Goal: Information Seeking & Learning: Learn about a topic

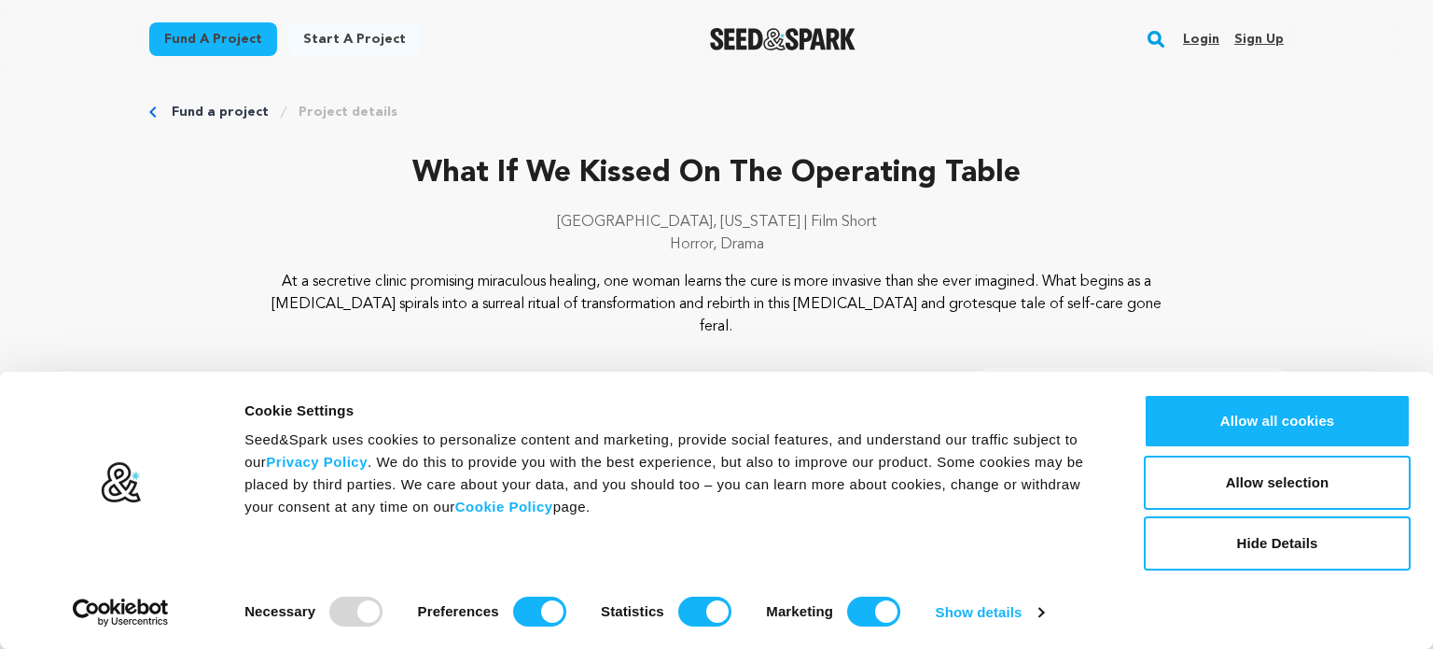
scroll to position [22, 0]
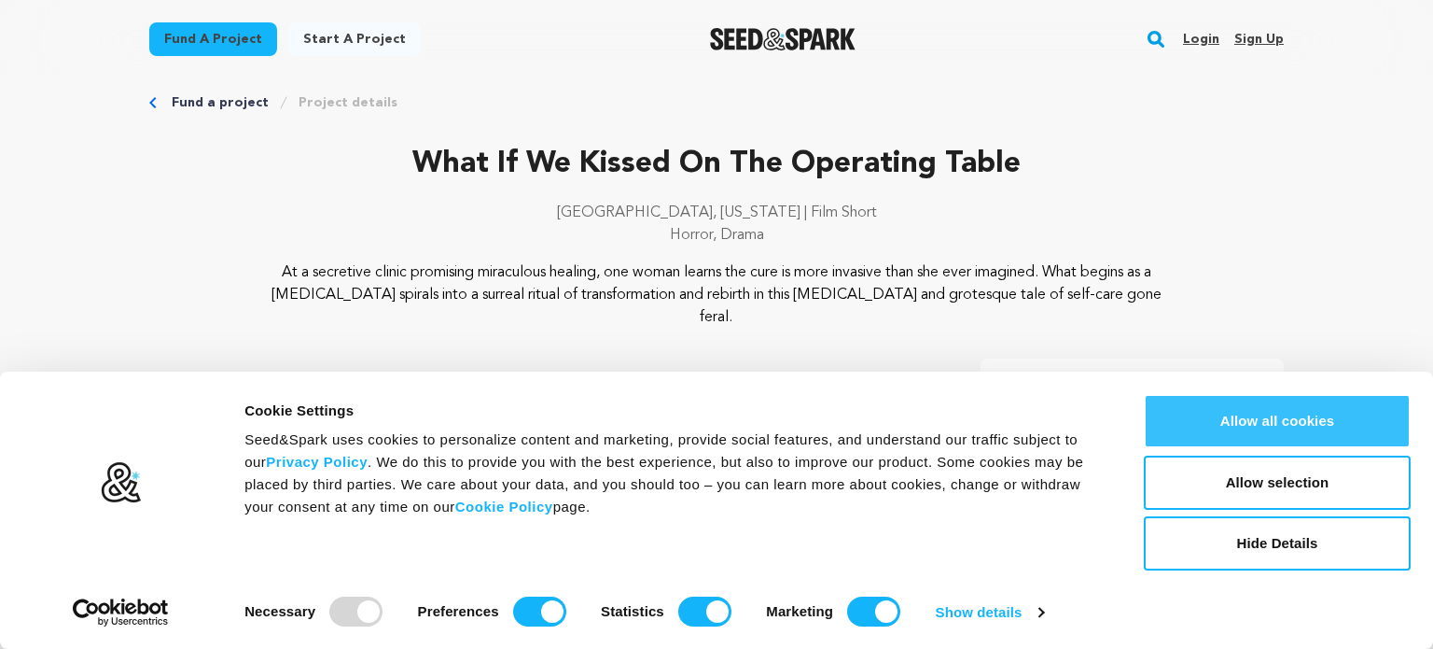
click at [1298, 415] on button "Allow all cookies" at bounding box center [1277, 421] width 267 height 54
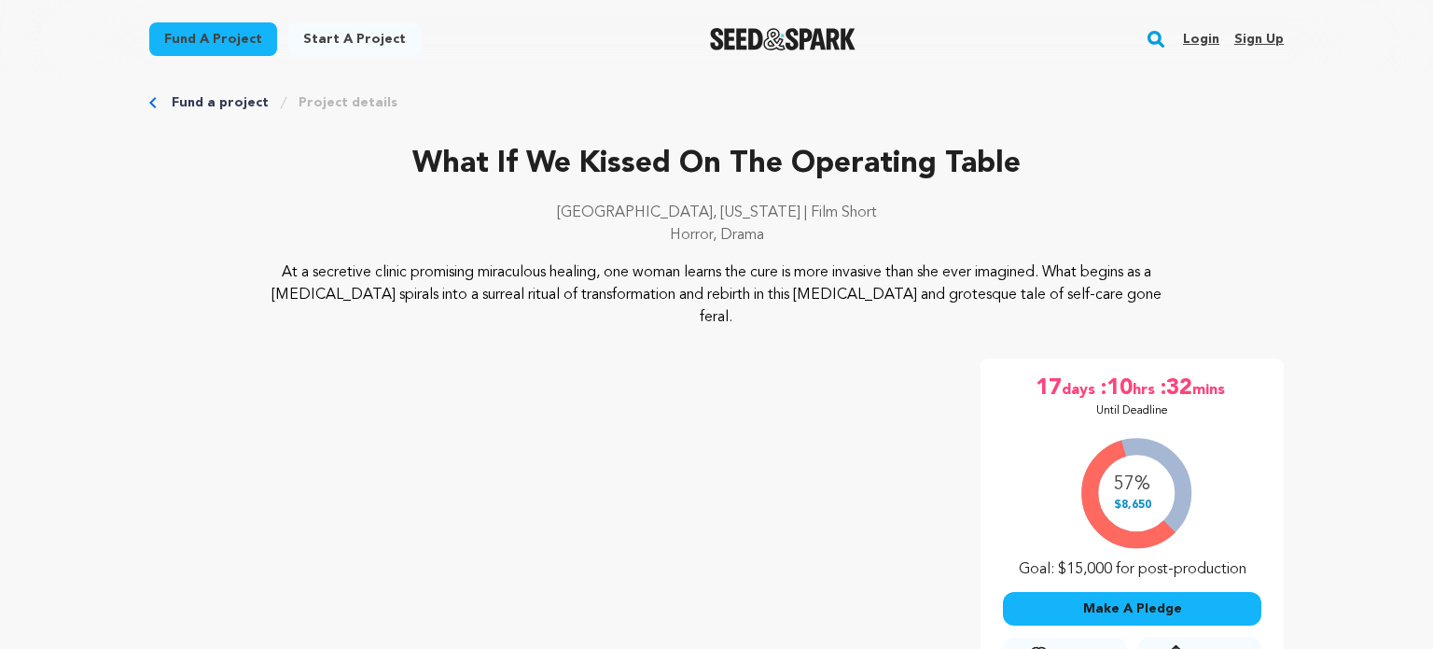
scroll to position [0, 0]
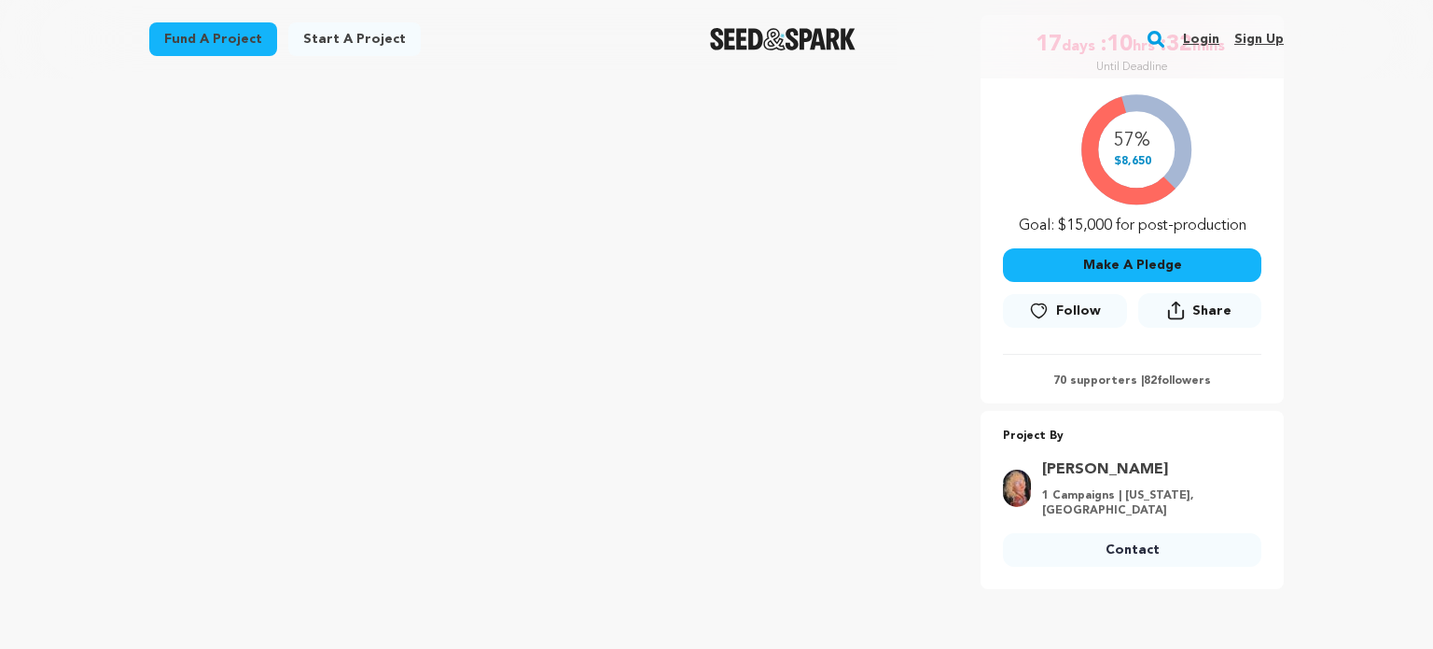
scroll to position [403, 0]
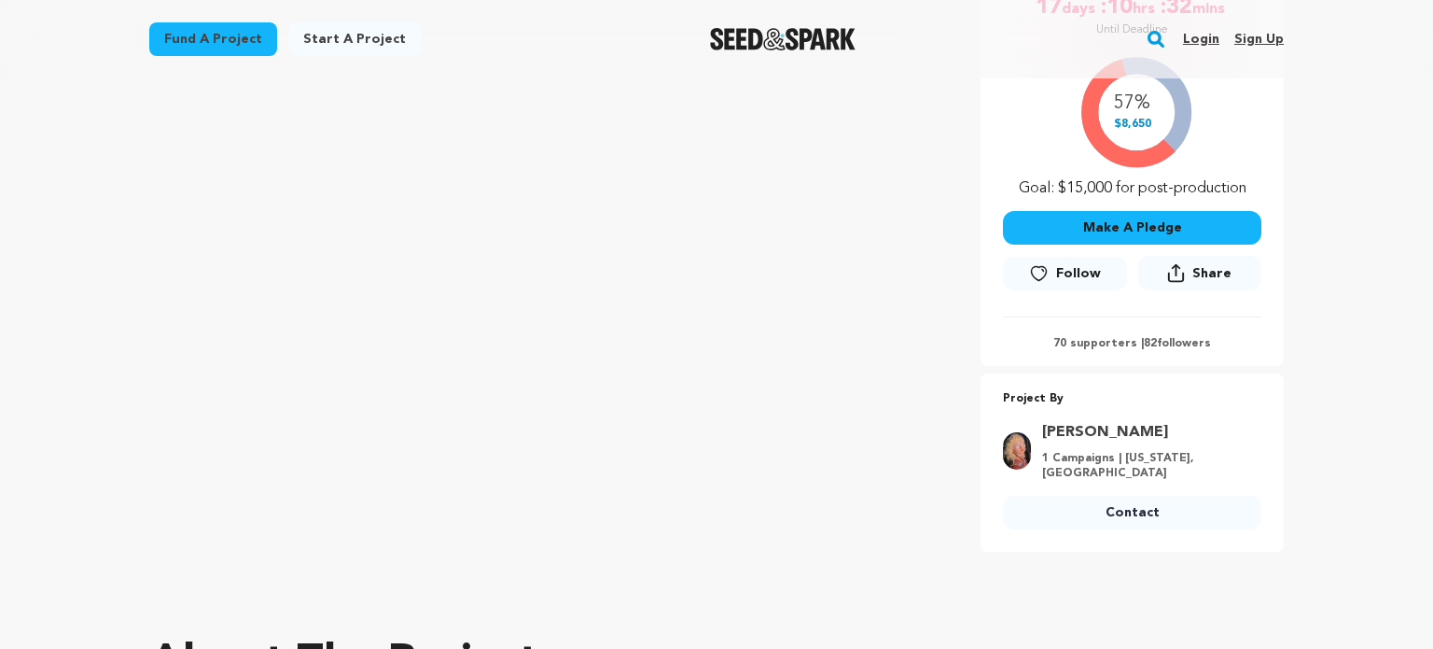
copy div "[PERSON_NAME]"
drag, startPoint x: 1162, startPoint y: 355, endPoint x: 1177, endPoint y: 411, distance: 57.9
click at [1177, 411] on div "Project By [PERSON_NAME] 1 Campaigns | [US_STATE], [GEOGRAPHIC_DATA] Contact Co…" at bounding box center [1132, 462] width 303 height 178
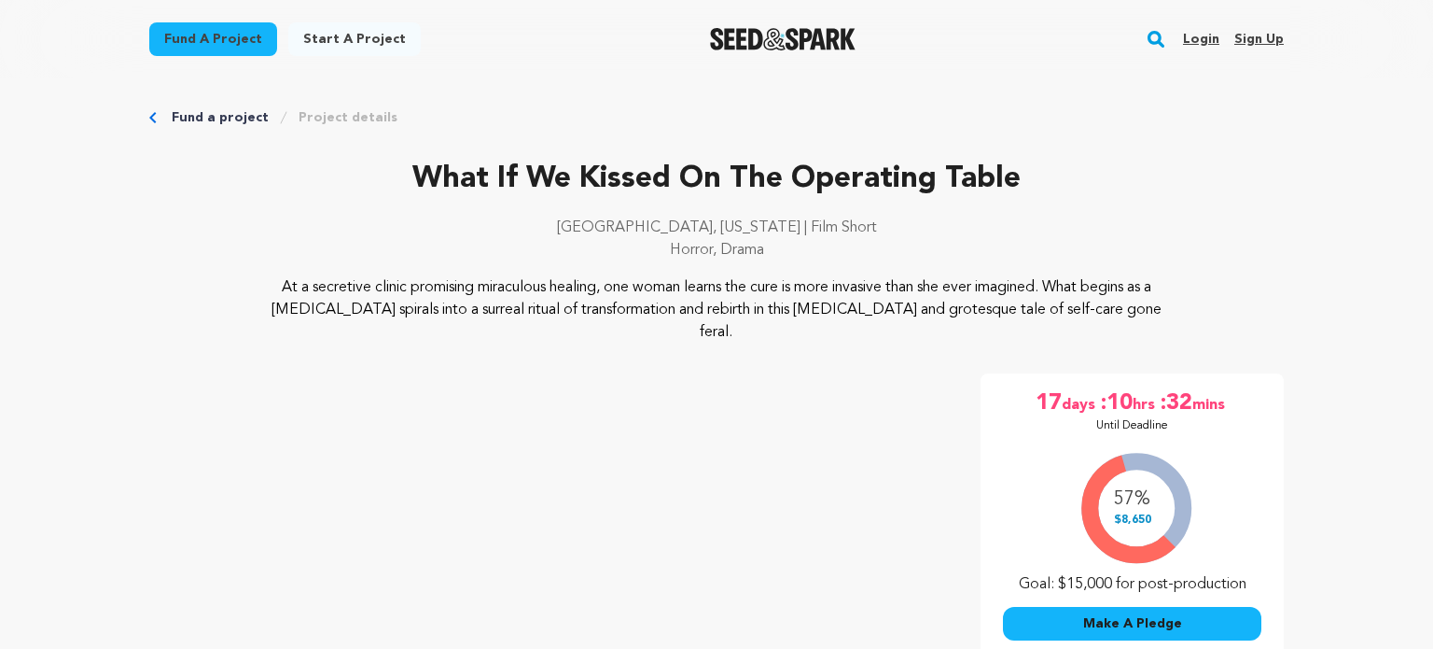
scroll to position [0, 0]
